Goal: Task Accomplishment & Management: Manage account settings

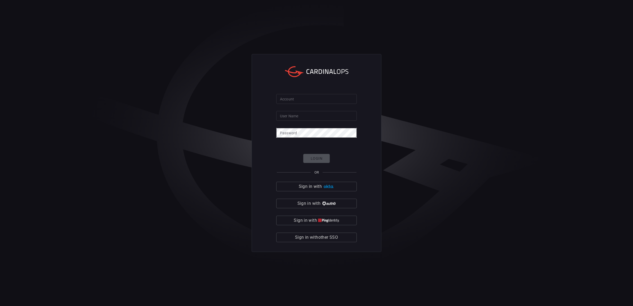
click at [322, 91] on div "Account Account User Name User Name Password Password Login OR Sign in with Sig…" at bounding box center [316, 153] width 130 height 198
click at [321, 96] on input "Account" at bounding box center [316, 99] width 80 height 10
type input "[PERSON_NAME]"
click at [311, 116] on input "User Name" at bounding box center [316, 116] width 80 height 10
type input "[PERSON_NAME][EMAIL_ADDRESS][PERSON_NAME][DOMAIN_NAME]"
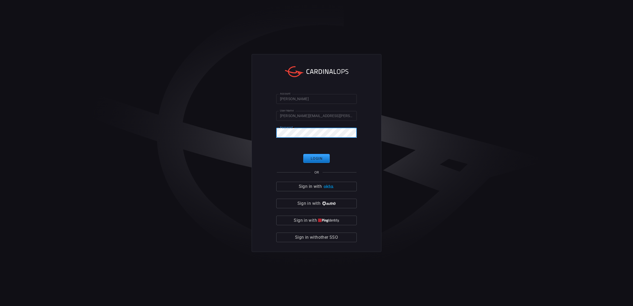
click button "Login" at bounding box center [316, 158] width 26 height 9
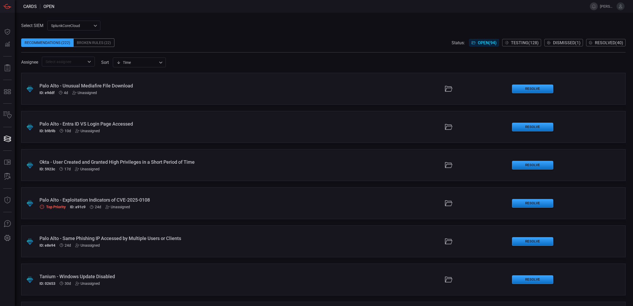
click at [92, 42] on div "Broken Rules (22)" at bounding box center [94, 42] width 41 height 8
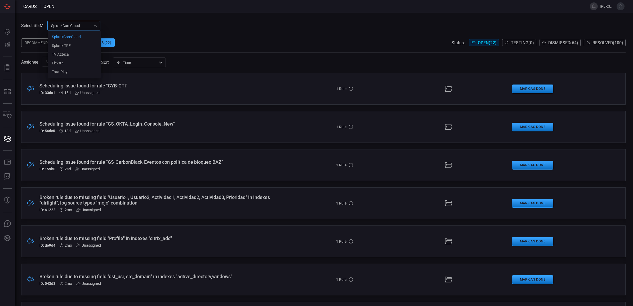
click at [89, 26] on div "SplunkCoreCloud f748d276-46a5-4bd3-b149-f2461a2fe2c5 SplunkCoreCloud Splunk TPE…" at bounding box center [73, 26] width 53 height 10
click at [71, 43] on li "Splunk TPE" at bounding box center [74, 45] width 53 height 9
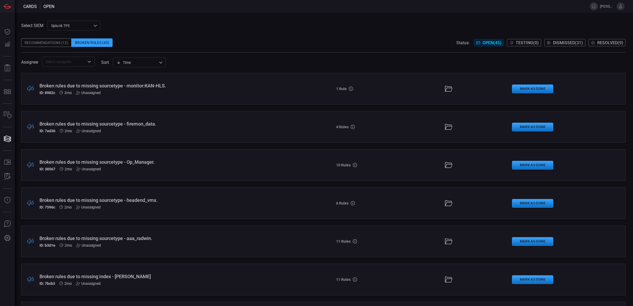
click at [97, 122] on div "Broken rules due to missing sourcetype - firemon_data." at bounding box center [154, 124] width 230 height 6
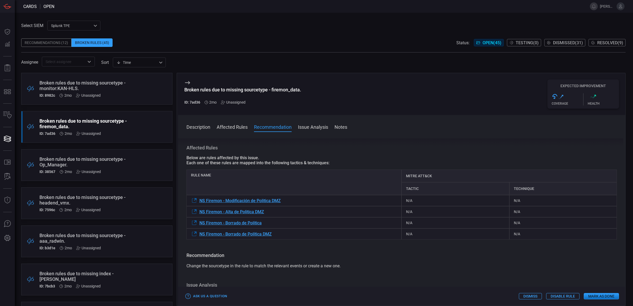
scroll to position [33, 0]
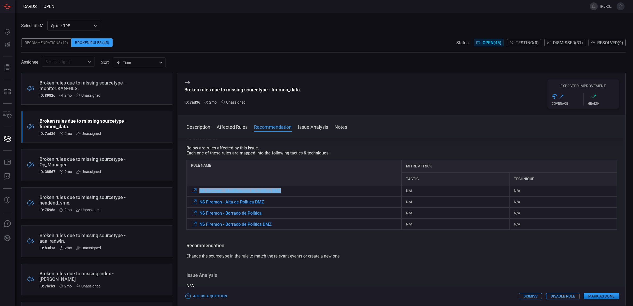
drag, startPoint x: 299, startPoint y: 191, endPoint x: 194, endPoint y: 191, distance: 105.4
click at [194, 191] on div "NS Firemon - Modificación de Politica DMZ" at bounding box center [293, 190] width 215 height 11
copy div "NS Firemon - Modificación de Politica DMZ"
click at [281, 193] on span "NS Firemon - Modificación de Politica DMZ" at bounding box center [239, 190] width 81 height 5
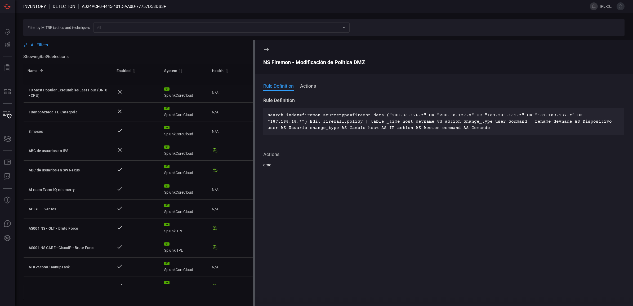
click at [268, 49] on icon at bounding box center [266, 49] width 6 height 6
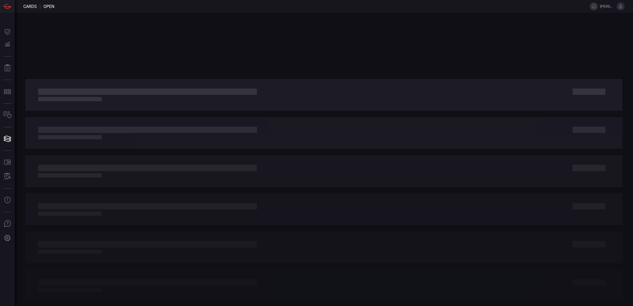
click at [246, 70] on div at bounding box center [324, 159] width 618 height 293
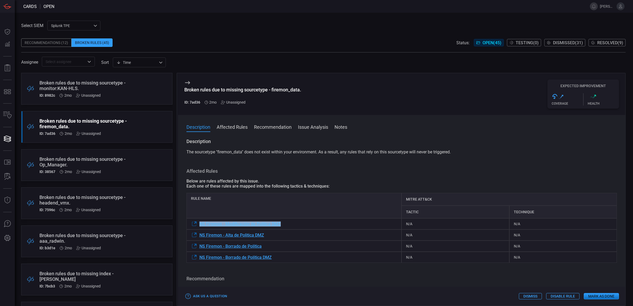
drag, startPoint x: 286, startPoint y: 228, endPoint x: 199, endPoint y: 225, distance: 87.4
click at [199, 225] on div "NS Firemon - Modificación de Politica DMZ" at bounding box center [293, 223] width 215 height 11
copy span "NS Firemon - Modificación de Politica DMZ"
drag, startPoint x: 273, startPoint y: 240, endPoint x: 208, endPoint y: 233, distance: 64.7
click at [208, 233] on div "Rule Name MITRE ATT&CK Tactic Technique NS Firemon - Modificación de Politica D…" at bounding box center [401, 228] width 430 height 70
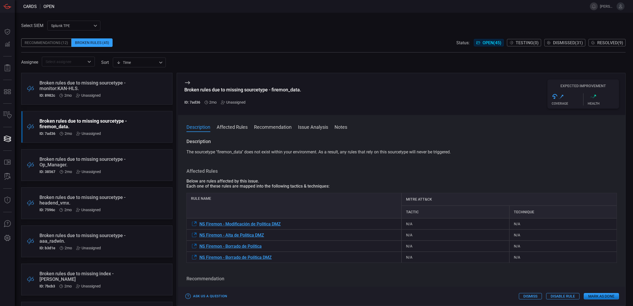
drag, startPoint x: 208, startPoint y: 233, endPoint x: 281, endPoint y: 173, distance: 94.2
click at [281, 173] on h3 "Affected Rules" at bounding box center [401, 171] width 430 height 6
drag, startPoint x: 277, startPoint y: 235, endPoint x: 199, endPoint y: 234, distance: 78.1
click at [199, 234] on div "NS Firemon - Alta de Politica DMZ" at bounding box center [293, 234] width 215 height 11
copy span "NS Firemon - Alta de Politica DMZ"
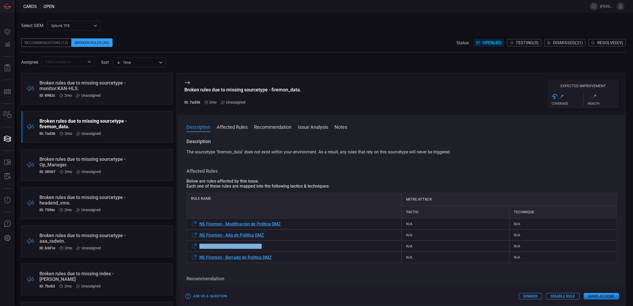
drag, startPoint x: 269, startPoint y: 248, endPoint x: 199, endPoint y: 250, distance: 69.9
click at [199, 250] on div "NS Firemon - Borrado de Política" at bounding box center [293, 245] width 215 height 11
copy span "NS Firemon - Borrado de Política"
drag, startPoint x: 282, startPoint y: 262, endPoint x: 195, endPoint y: 261, distance: 87.6
click at [195, 261] on div "NS Firemon - Borrado de Política DMZ" at bounding box center [293, 256] width 215 height 11
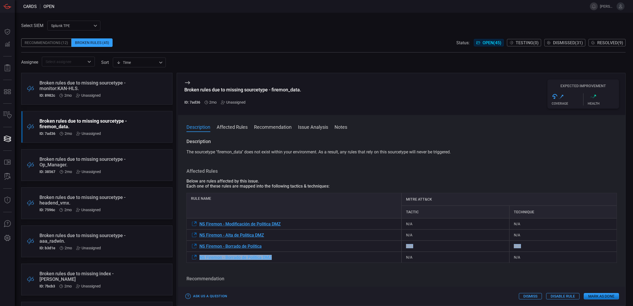
copy div "NS Firemon - Borrado de Política DMZ"
click at [283, 279] on h3 "Recommendation" at bounding box center [401, 278] width 430 height 6
drag, startPoint x: 275, startPoint y: 260, endPoint x: 199, endPoint y: 260, distance: 75.4
click at [199, 260] on div "NS Firemon - Borrado de Política DMZ" at bounding box center [293, 256] width 215 height 11
copy span "NS Firemon - Borrado de Política DMZ"
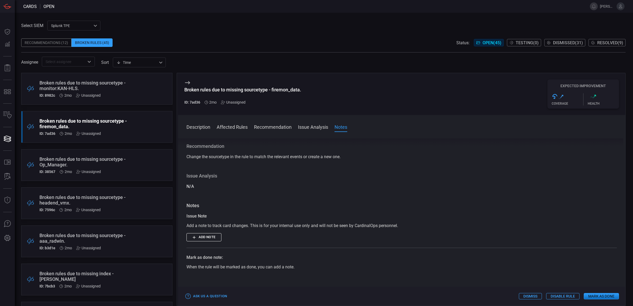
scroll to position [236, 0]
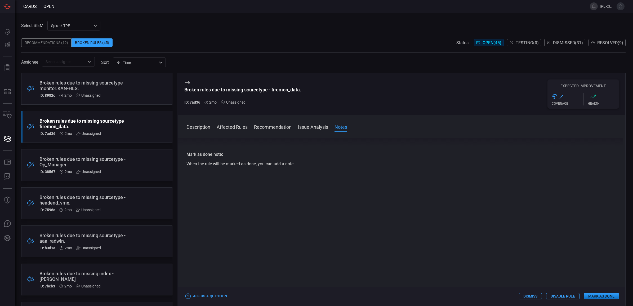
click at [612, 297] on button "Mark as Done" at bounding box center [600, 296] width 35 height 6
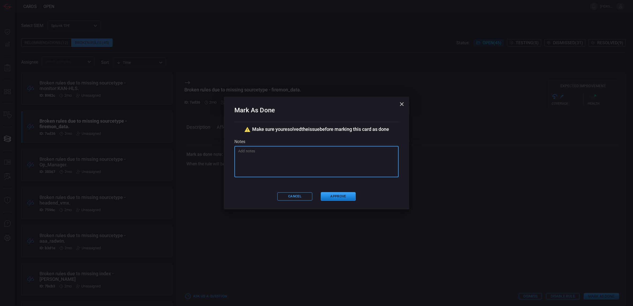
click at [341, 166] on textarea at bounding box center [316, 161] width 157 height 26
click at [276, 154] on textarea "Se eliminará" at bounding box center [316, 161] width 157 height 26
click at [374, 160] on textarea "Se eliminará las alertas, confirmado por [PERSON_NAME]." at bounding box center [316, 161] width 157 height 26
type textarea "Se eliminará las alertas, confirmado por [PERSON_NAME]."
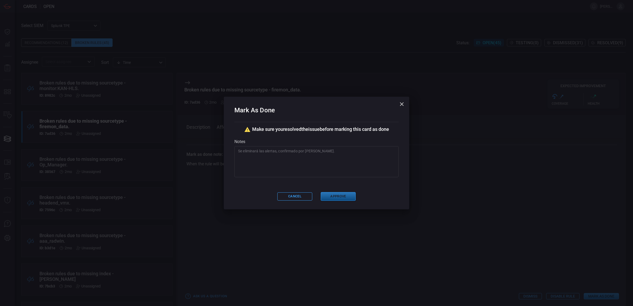
click at [341, 197] on button "Approve" at bounding box center [338, 196] width 35 height 9
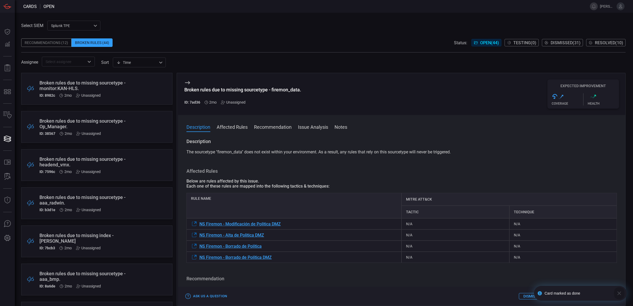
click at [619, 294] on icon "button" at bounding box center [619, 293] width 6 height 6
click at [85, 96] on div "Unassigned" at bounding box center [88, 95] width 25 height 4
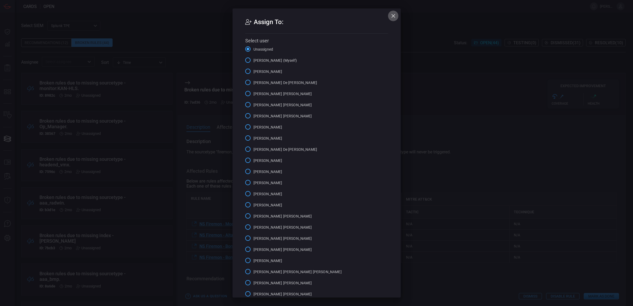
click at [391, 16] on icon "button" at bounding box center [393, 16] width 4 height 4
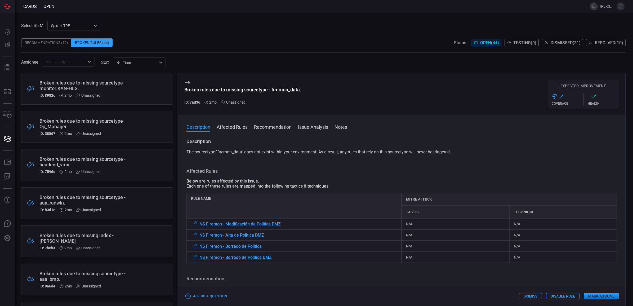
click at [76, 119] on div "Broken rules due to missing sourcetype - Op_Manager." at bounding box center [86, 123] width 95 height 11
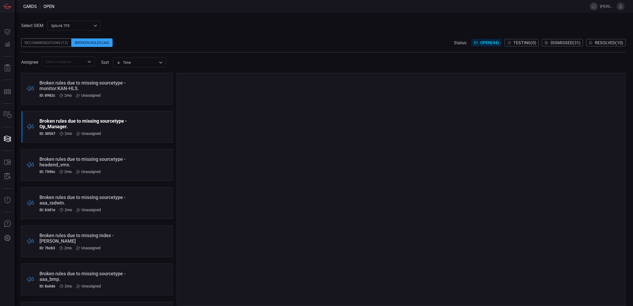
click at [79, 83] on div "Broken rules due to missing sourcetype - monitor:KAN-HLS." at bounding box center [86, 85] width 95 height 11
click at [120, 128] on div "Broken rules due to missing sourcetype - Op_Manager." at bounding box center [86, 123] width 95 height 11
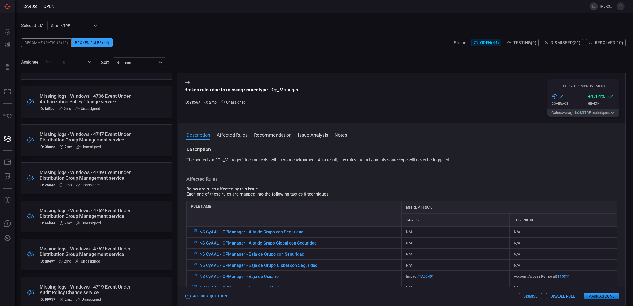
scroll to position [1444, 0]
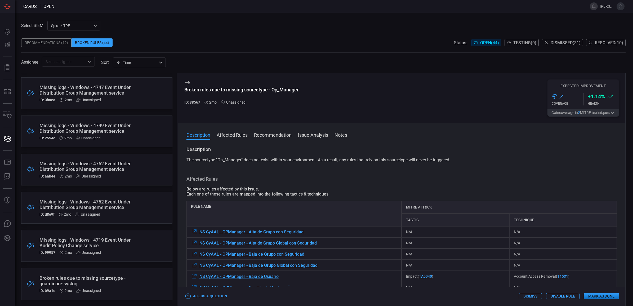
drag, startPoint x: 166, startPoint y: 273, endPoint x: 168, endPoint y: 277, distance: 5.2
click at [168, 277] on div ".broken_cards_icon_0{fill:#39A4FF;} .broken_cards_icon_1{fill:none;stroke:#1918…" at bounding box center [96, 189] width 151 height 233
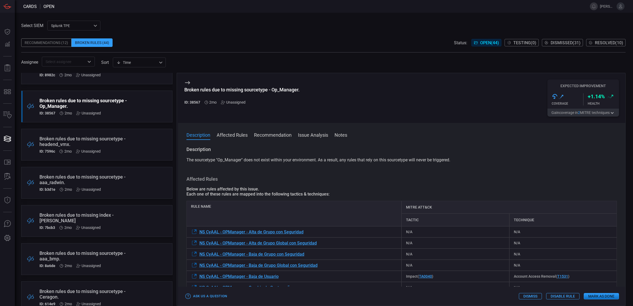
scroll to position [0, 0]
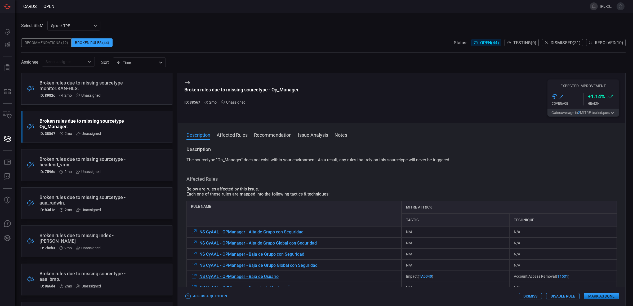
click at [99, 159] on div "Broken rules due to missing sourcetype - headend_vmx." at bounding box center [86, 161] width 95 height 11
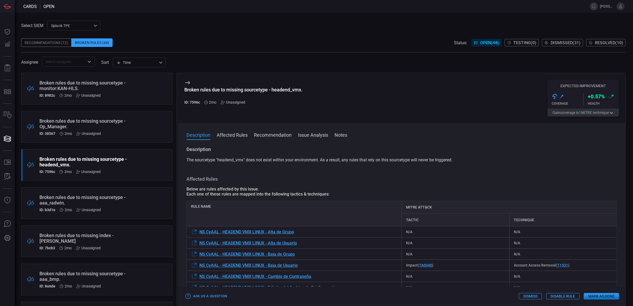
scroll to position [33, 0]
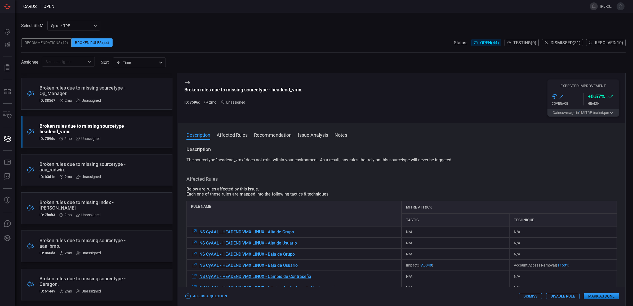
click at [117, 199] on div "Broken rules due to missing index - [PERSON_NAME]" at bounding box center [86, 204] width 95 height 11
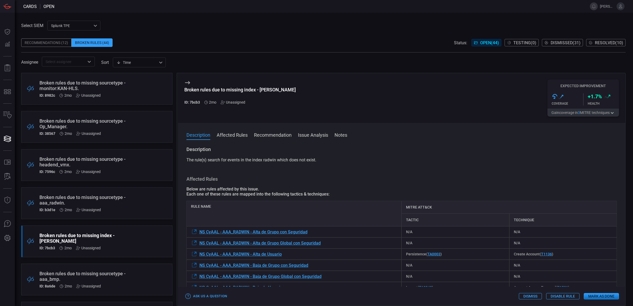
click at [106, 159] on div "Broken rules due to missing sourcetype - headend_vmx." at bounding box center [86, 161] width 95 height 11
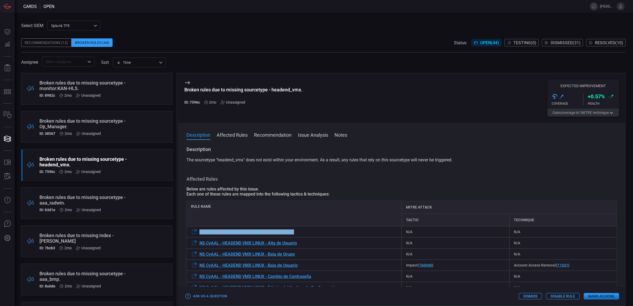
drag, startPoint x: 284, startPoint y: 235, endPoint x: 199, endPoint y: 235, distance: 85.2
click at [199, 235] on div "NS CyAAL - HEADEND VMX LINUX - Alta de Grupo" at bounding box center [293, 231] width 215 height 11
copy span "NS CyAAL - HEADEND VMX LINUX - Alta de Grupo"
click at [228, 163] on div "The sourcetype "headend_vmx" does not exist within your environment. As a resul…" at bounding box center [401, 160] width 430 height 6
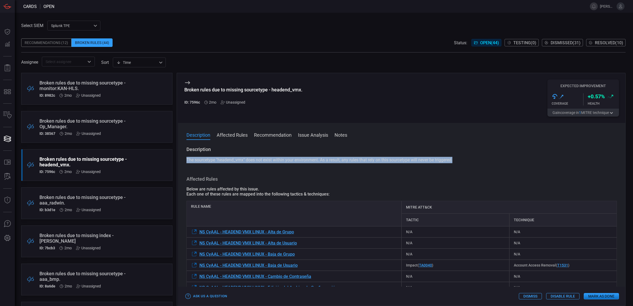
drag, startPoint x: 184, startPoint y: 162, endPoint x: 461, endPoint y: 161, distance: 276.6
click at [461, 161] on div "Description The sourcetype "headend_vmx" does not exist within your environment…" at bounding box center [401, 225] width 447 height 158
copy span "The sourcetype "headend_vmx" does not exist within your environment. As a resul…"
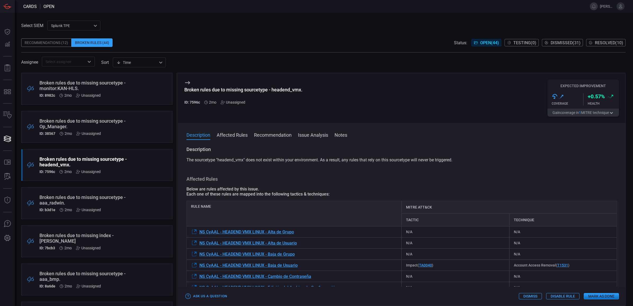
click at [352, 172] on div "Description The sourcetype "headend_vmx" does not exist within your environment…" at bounding box center [401, 225] width 447 height 158
click at [102, 196] on div "Broken rules due to missing sourcetype - aaa_radwin." at bounding box center [86, 199] width 95 height 11
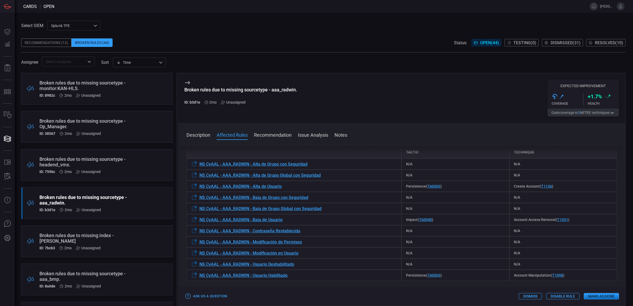
scroll to position [33, 0]
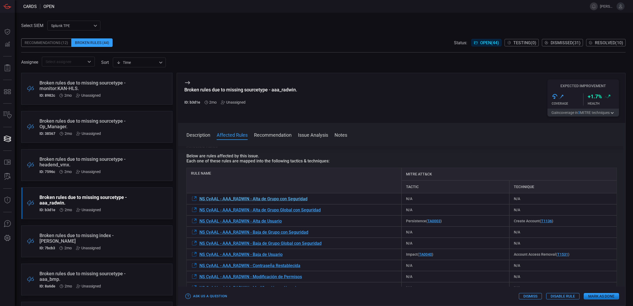
click at [276, 198] on span "NS CyAAL - AAA_RADWIN - Alta de Grupo con Seguridad" at bounding box center [253, 198] width 108 height 5
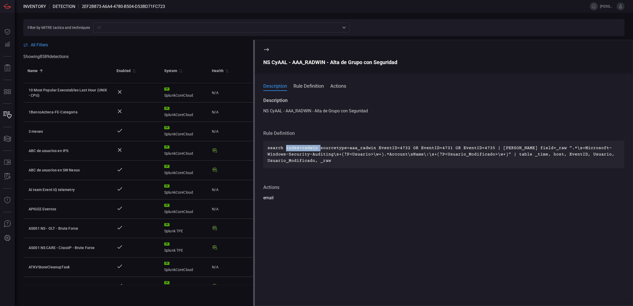
drag, startPoint x: 318, startPoint y: 146, endPoint x: 285, endPoint y: 149, distance: 33.5
click at [285, 149] on p "search index=radwin sourcetype=aaa_radwin EventID=4732 OR EventID=4731 OR Event…" at bounding box center [443, 154] width 352 height 19
copy p "index=radwin"
click at [309, 148] on p "search index=radwin sourcetype=aaa_radwin EventID=4732 OR EventID=4731 OR Event…" at bounding box center [443, 154] width 352 height 19
drag, startPoint x: 315, startPoint y: 148, endPoint x: 284, endPoint y: 147, distance: 31.2
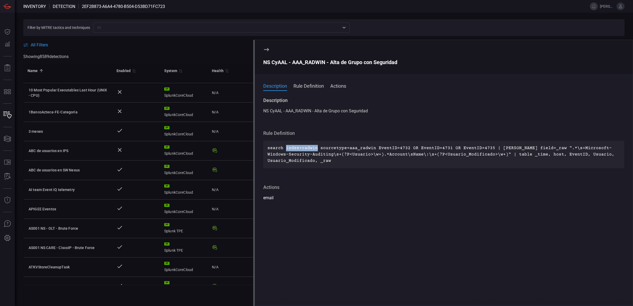
click at [284, 147] on p "search index=radwin sourcetype=aaa_radwin EventID=4732 OR EventID=4731 OR Event…" at bounding box center [443, 154] width 352 height 19
drag, startPoint x: 284, startPoint y: 147, endPoint x: 390, endPoint y: 179, distance: 111.2
click at [390, 179] on span "Description NS CyAAL - AAA_RADWIN - Alta de Grupo con Seguridad Rule Definition…" at bounding box center [443, 149] width 361 height 104
